Goal: Information Seeking & Learning: Check status

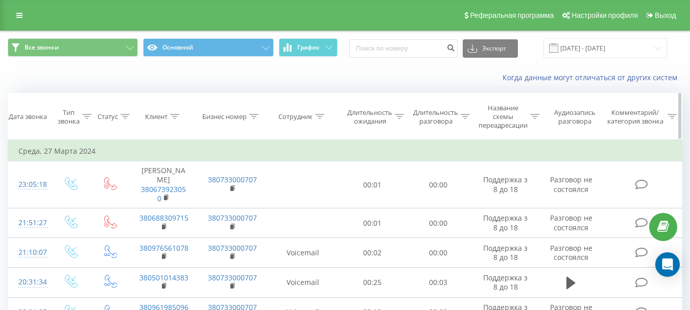
click at [298, 118] on div "Сотрудник" at bounding box center [295, 116] width 34 height 9
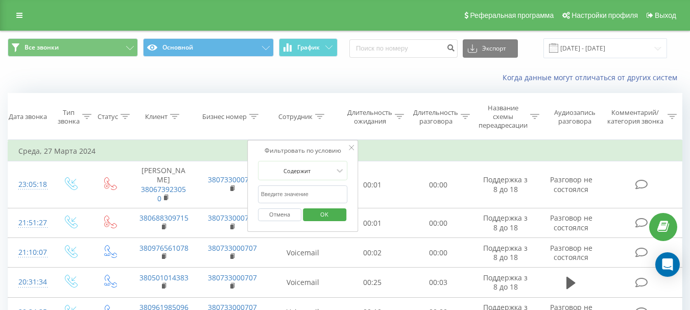
click at [307, 200] on input "text" at bounding box center [303, 194] width 90 height 18
type input "[PERSON_NAME]"
click at [331, 224] on div "Отмена OK" at bounding box center [303, 214] width 90 height 23
click at [327, 213] on span "OK" at bounding box center [324, 214] width 29 height 16
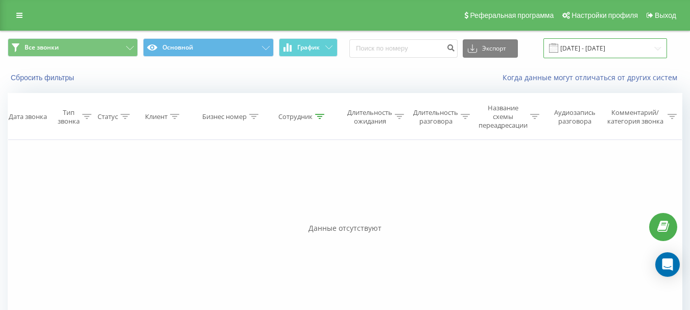
click at [603, 43] on input "27.03.2024 - 27.03.2024" at bounding box center [605, 48] width 124 height 20
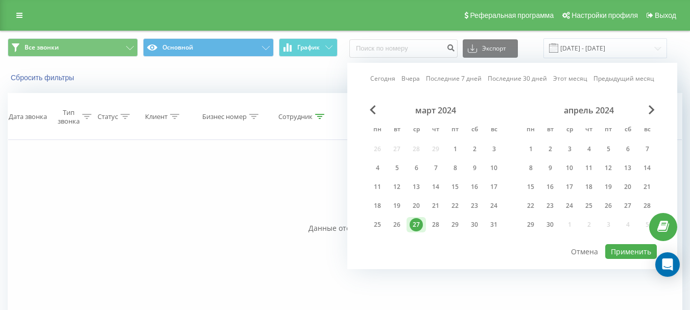
click at [391, 77] on link "Сегодня" at bounding box center [382, 79] width 25 height 10
click at [631, 244] on button "Применить" at bounding box center [631, 251] width 52 height 15
type input "[DATE] - [DATE]"
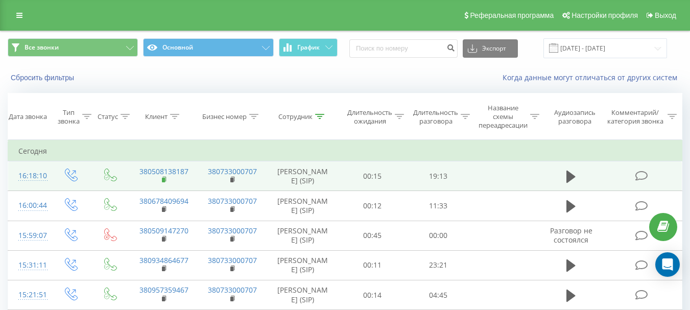
click at [162, 183] on icon at bounding box center [165, 179] width 6 height 7
